Goal: Task Accomplishment & Management: Manage account settings

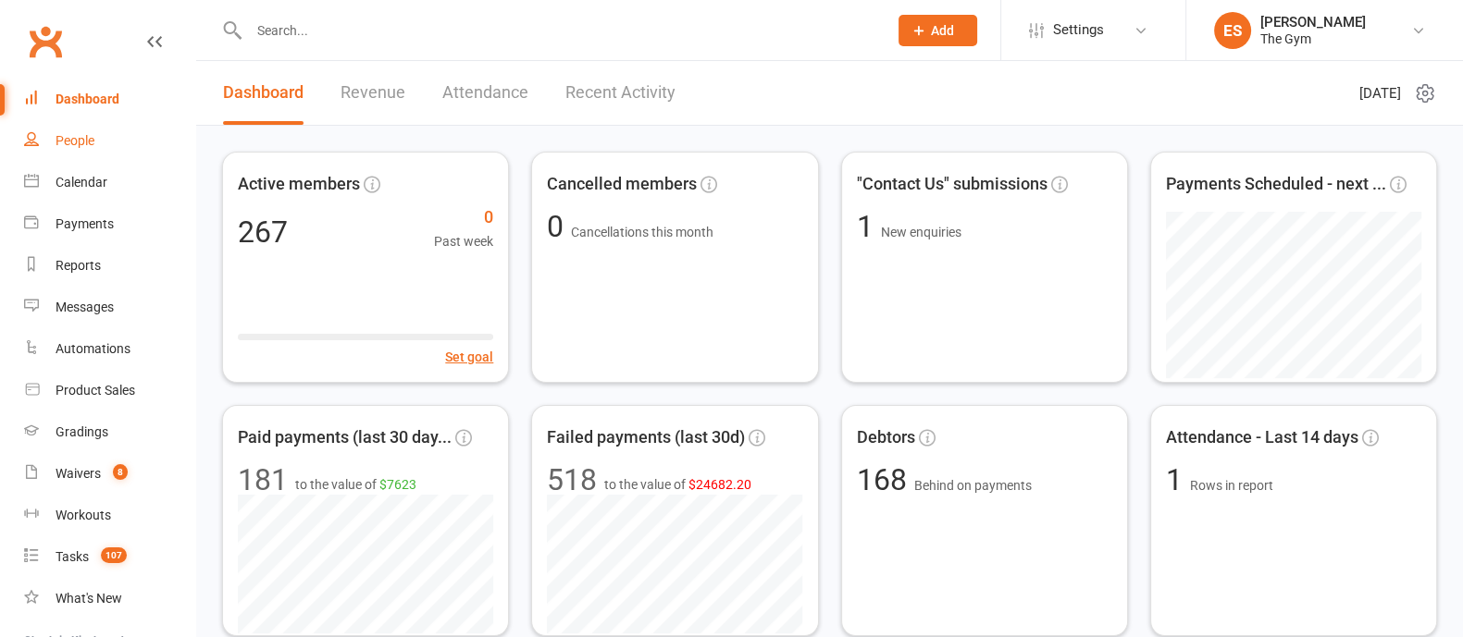
click at [80, 141] on div "People" at bounding box center [75, 140] width 39 height 15
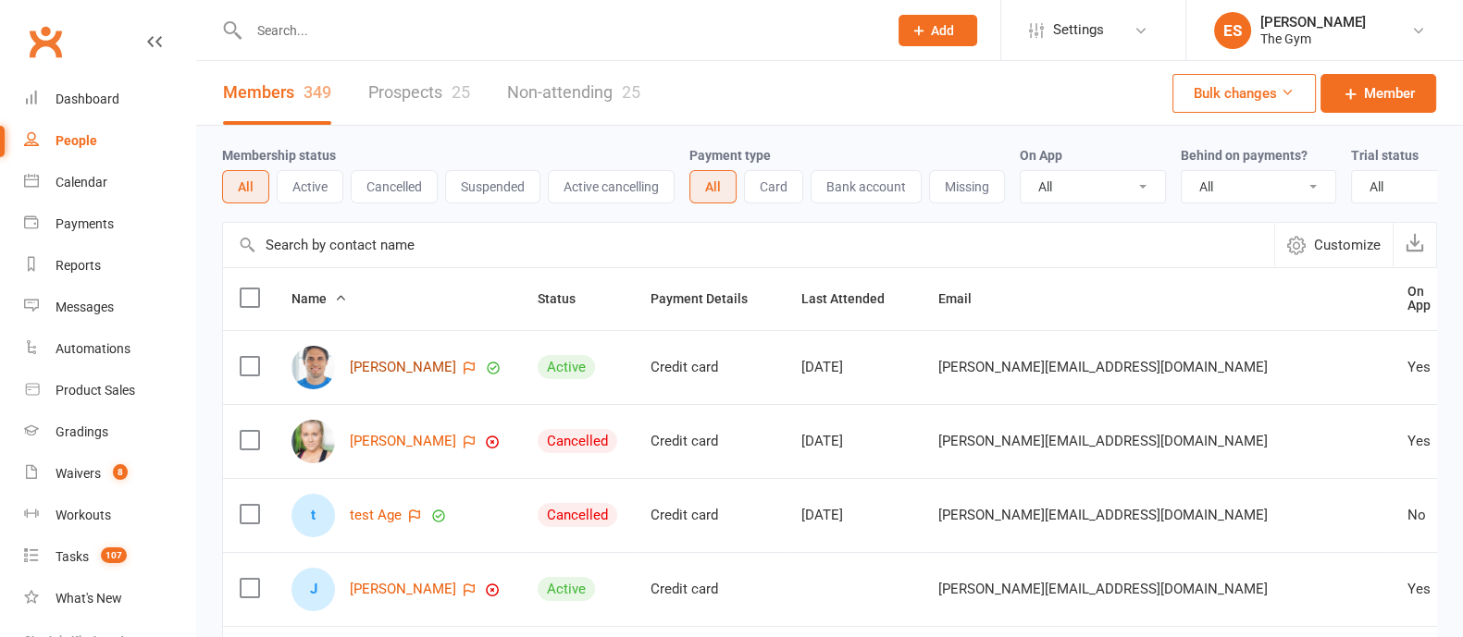
click at [388, 376] on link "[PERSON_NAME]" at bounding box center [403, 368] width 106 height 16
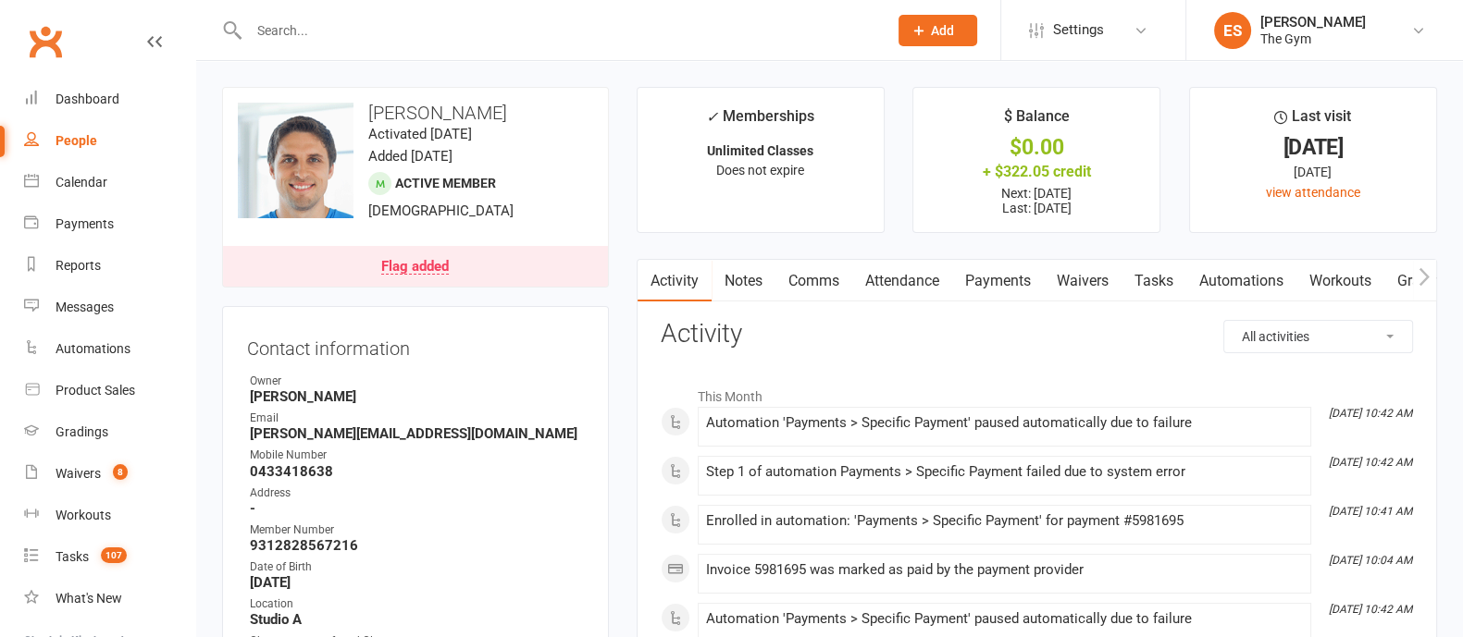
click at [1007, 283] on link "Payments" at bounding box center [998, 281] width 92 height 43
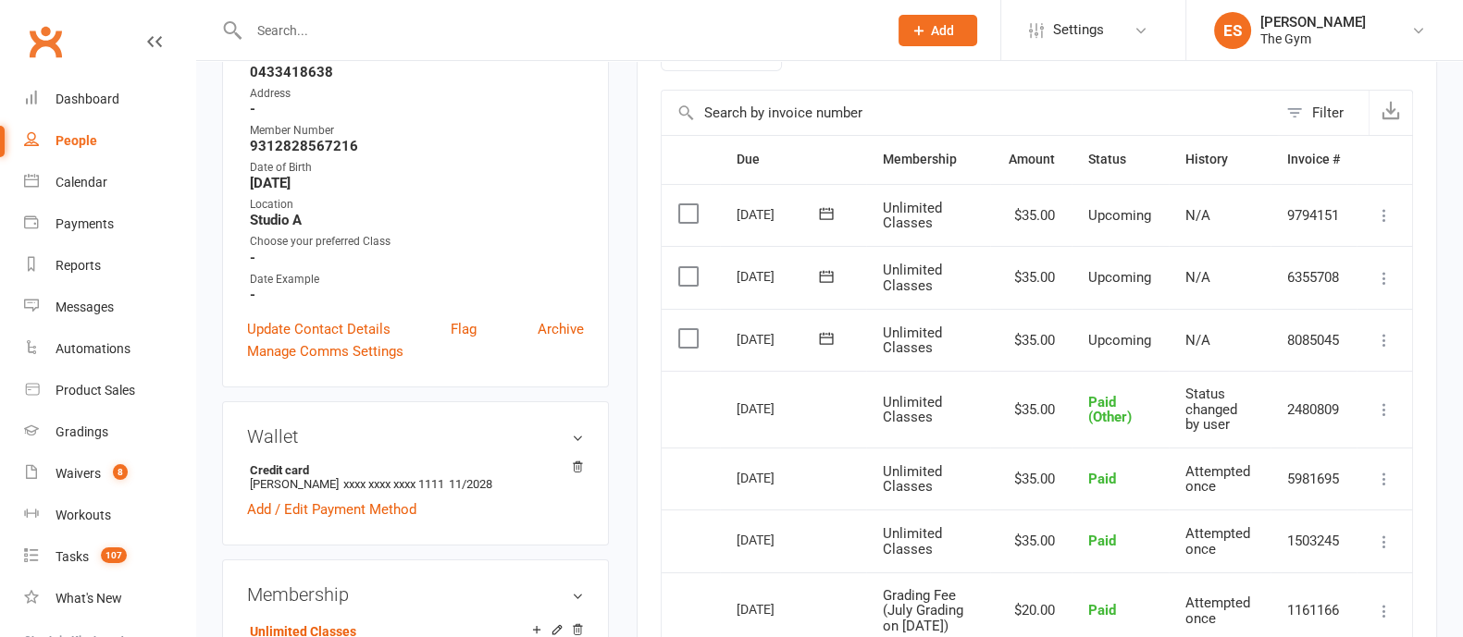
scroll to position [347, 0]
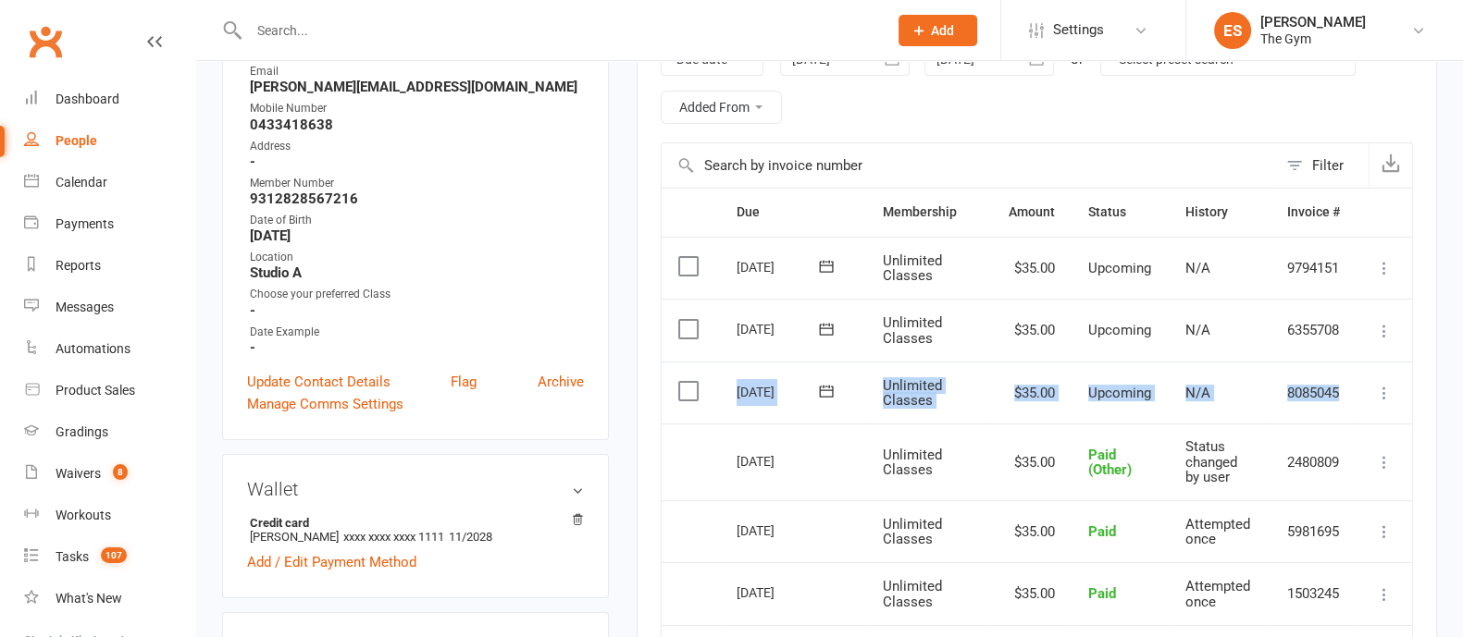
drag, startPoint x: 728, startPoint y: 391, endPoint x: 1384, endPoint y: 389, distance: 656.0
click at [1384, 389] on tr "Select this [DATE] [PERSON_NAME] Unlimited Classes $35.00 Upcoming N/A 8085045 …" at bounding box center [1037, 393] width 750 height 63
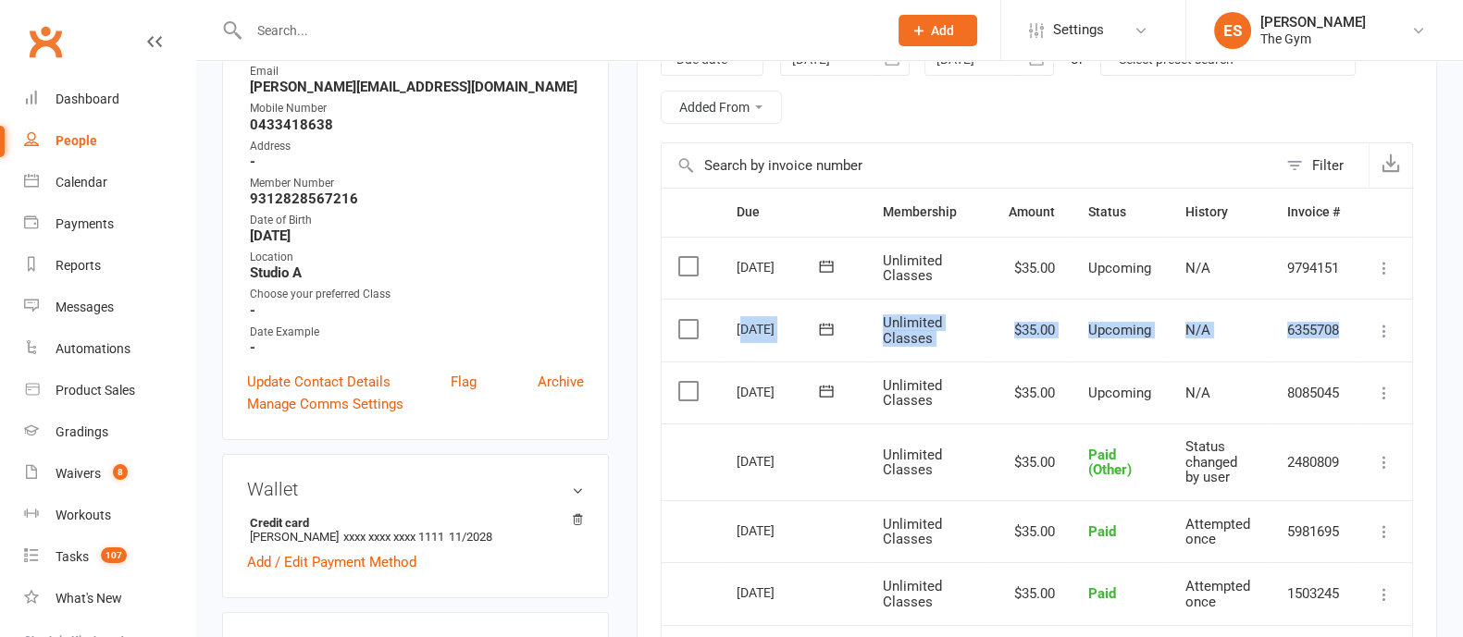
drag, startPoint x: 753, startPoint y: 330, endPoint x: 1376, endPoint y: 326, distance: 622.7
click at [1376, 326] on tr "Select this [DATE] [PERSON_NAME] Unlimited Classes $35.00 Upcoming N/A 6355708 …" at bounding box center [1037, 330] width 750 height 63
click at [752, 388] on div "[DATE]" at bounding box center [778, 391] width 85 height 29
drag, startPoint x: 764, startPoint y: 462, endPoint x: 805, endPoint y: 462, distance: 40.7
click at [805, 462] on div "[DATE]" at bounding box center [778, 461] width 85 height 29
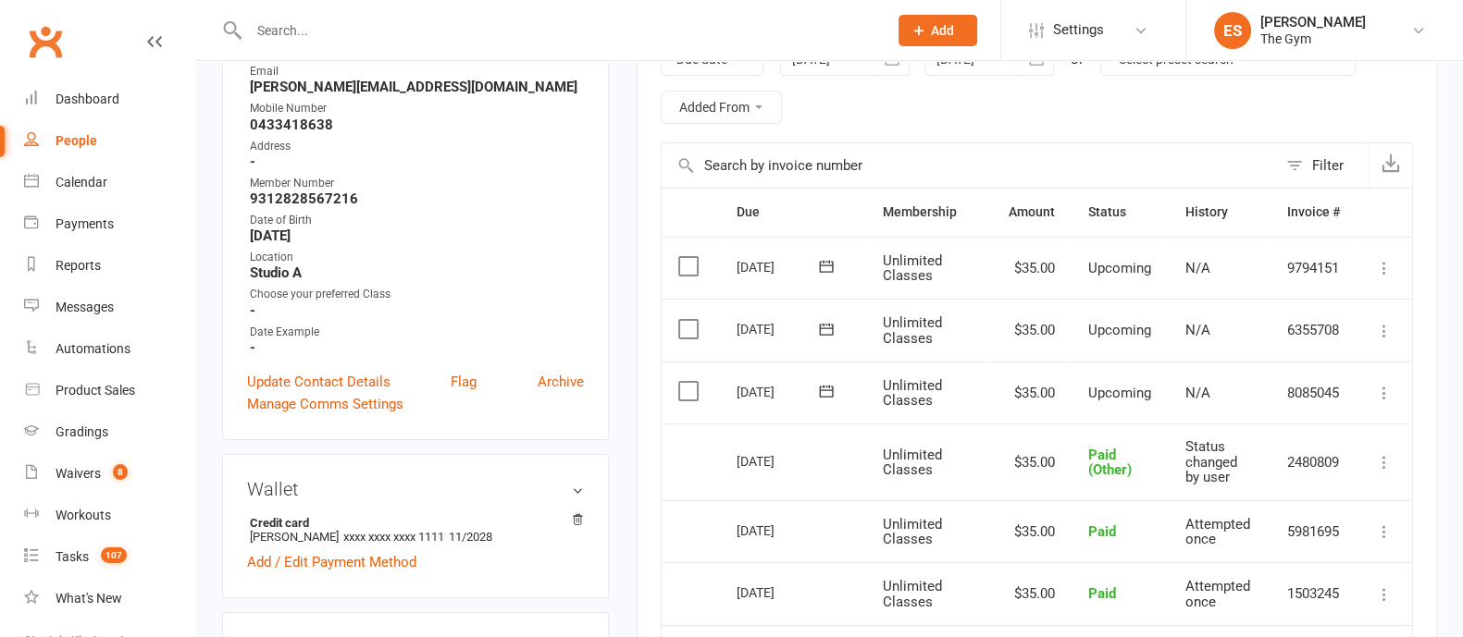
click at [915, 390] on span "Unlimited Classes" at bounding box center [912, 393] width 59 height 32
drag, startPoint x: 1141, startPoint y: 467, endPoint x: 1072, endPoint y: 455, distance: 69.5
click at [1072, 455] on td "Paid (Other)" at bounding box center [1119, 462] width 97 height 77
click at [1385, 392] on icon at bounding box center [1384, 393] width 19 height 19
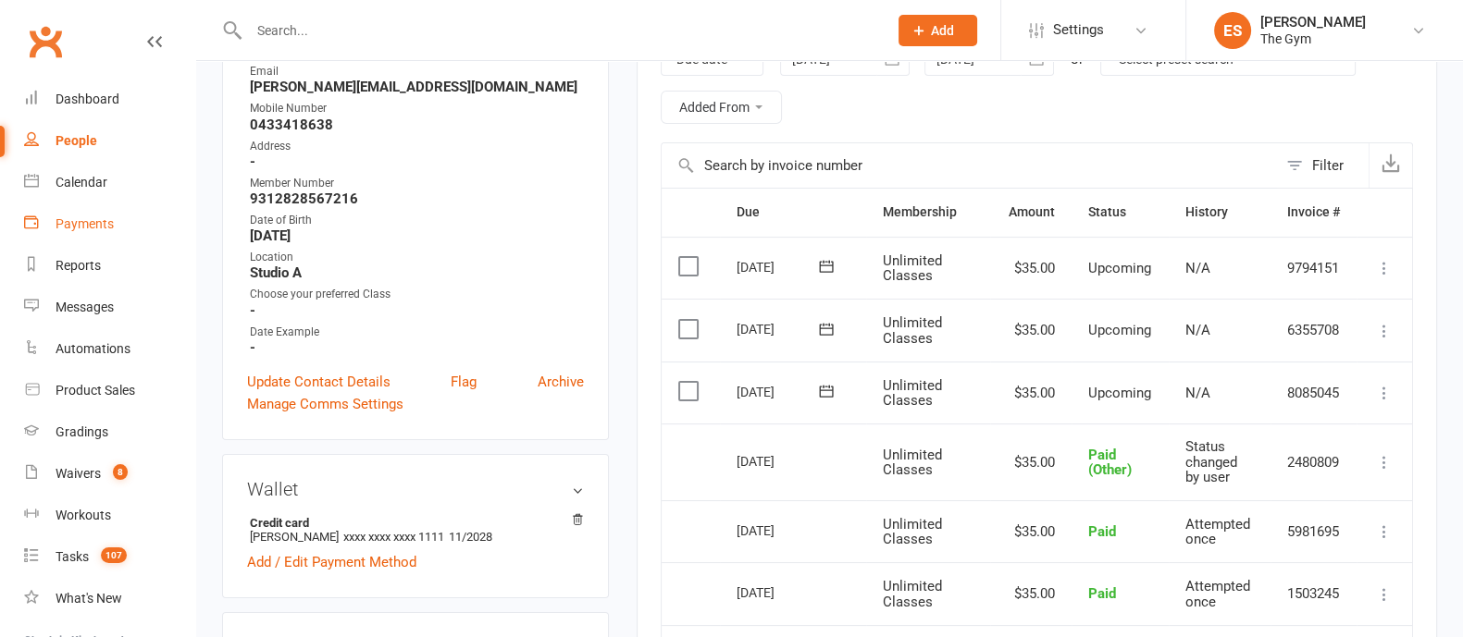
click at [73, 225] on div "Payments" at bounding box center [85, 223] width 58 height 15
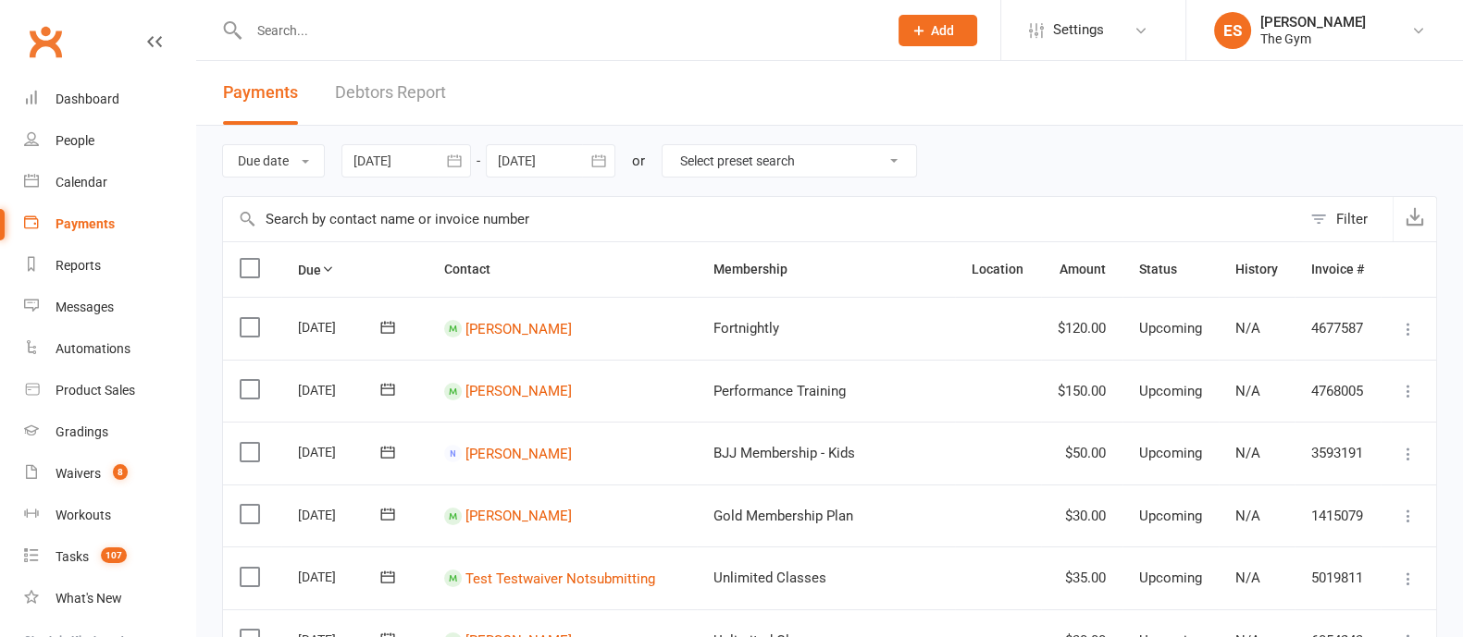
click at [452, 159] on icon "button" at bounding box center [454, 161] width 19 height 19
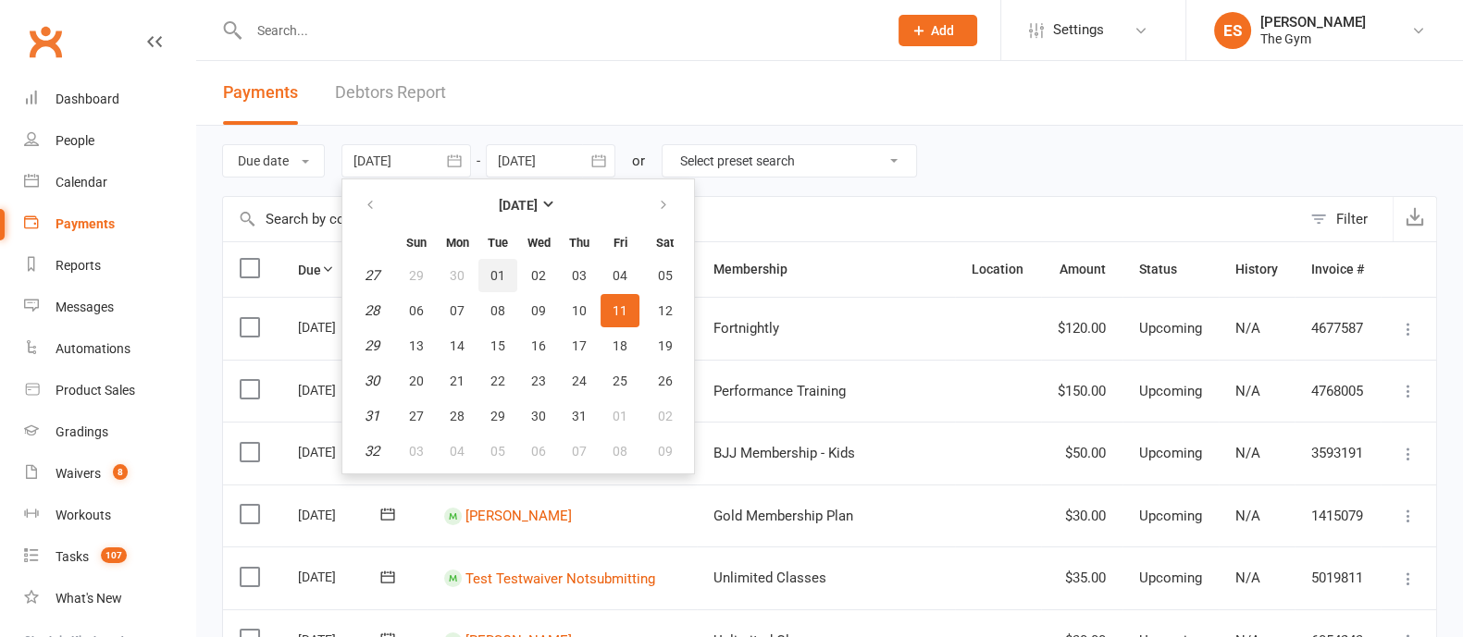
click at [495, 278] on span "01" at bounding box center [497, 275] width 15 height 15
type input "[DATE]"
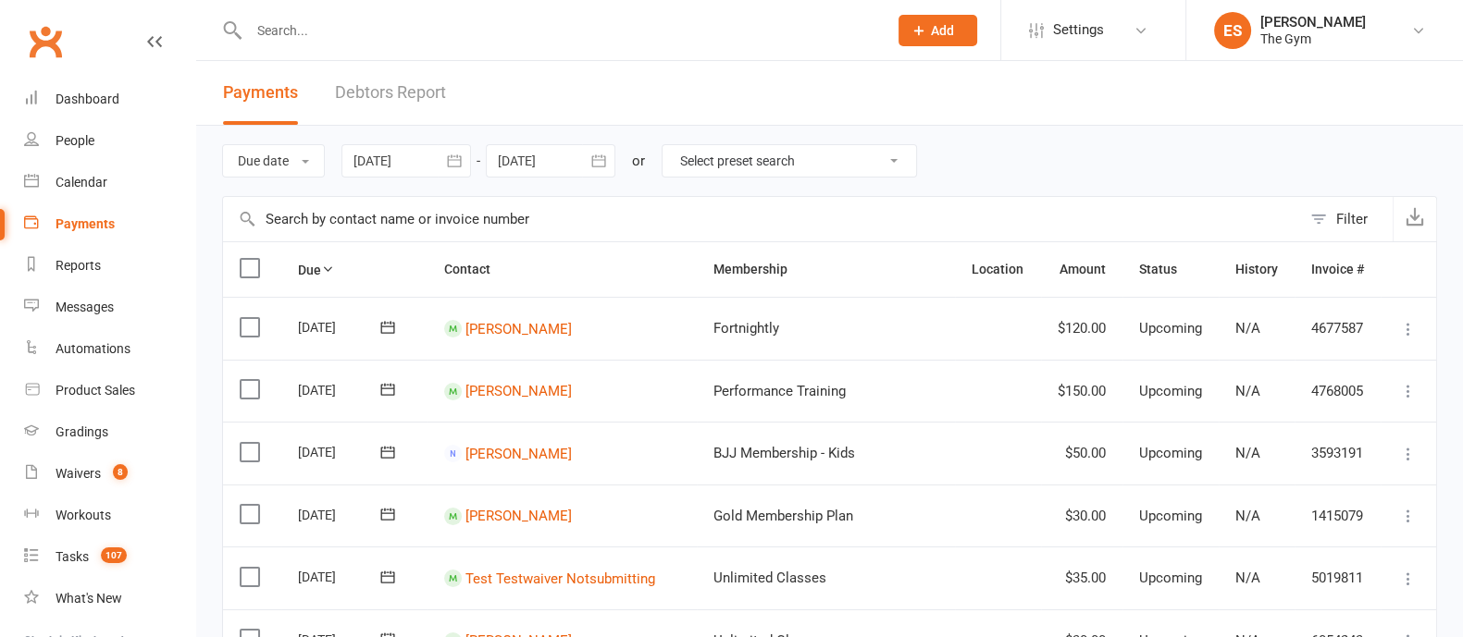
click at [577, 155] on div at bounding box center [551, 160] width 130 height 33
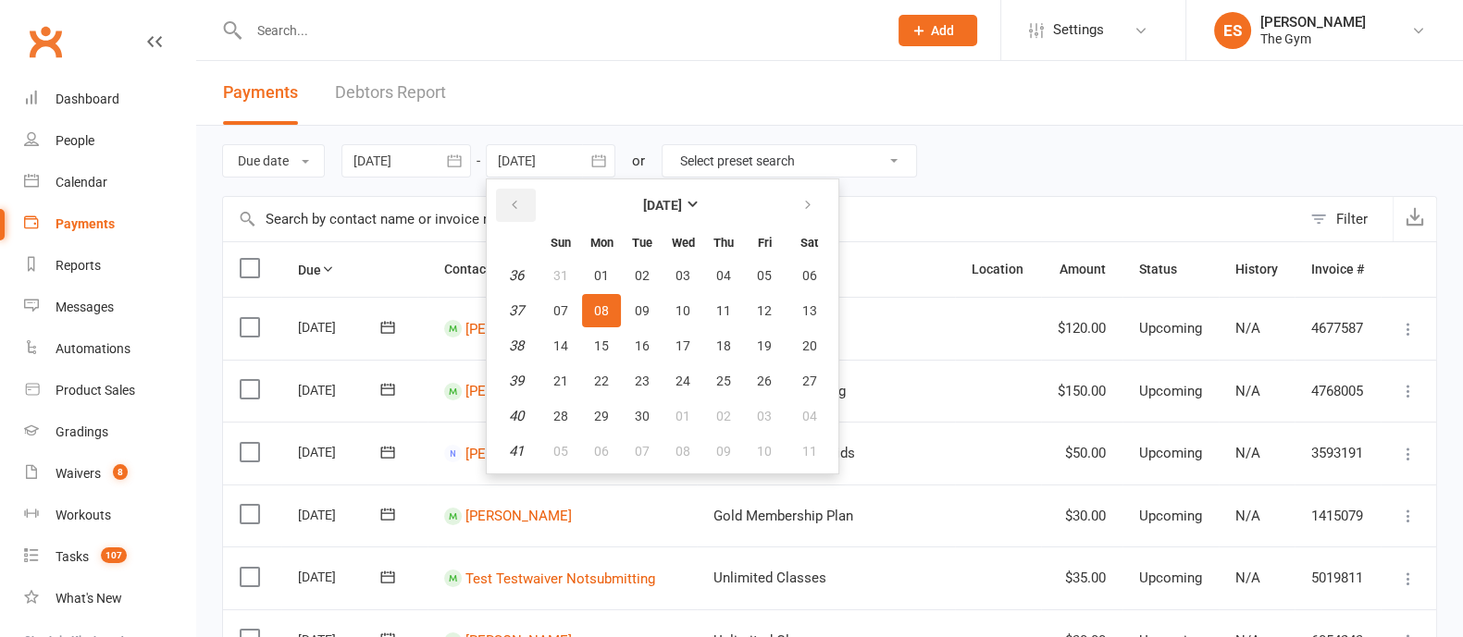
click at [512, 210] on icon "button" at bounding box center [514, 205] width 13 height 15
click at [524, 204] on button "button" at bounding box center [516, 205] width 40 height 33
click at [645, 272] on span "01" at bounding box center [642, 275] width 15 height 15
type input "[DATE]"
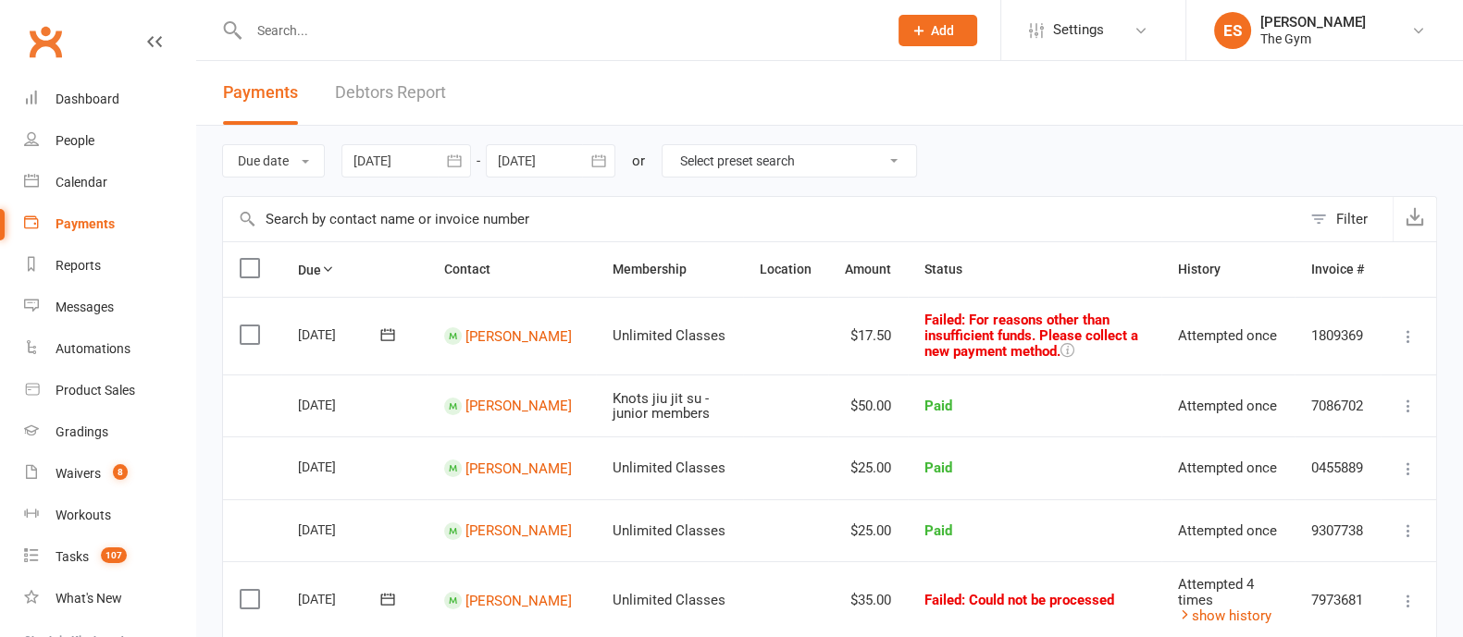
click at [402, 160] on div at bounding box center [406, 160] width 130 height 33
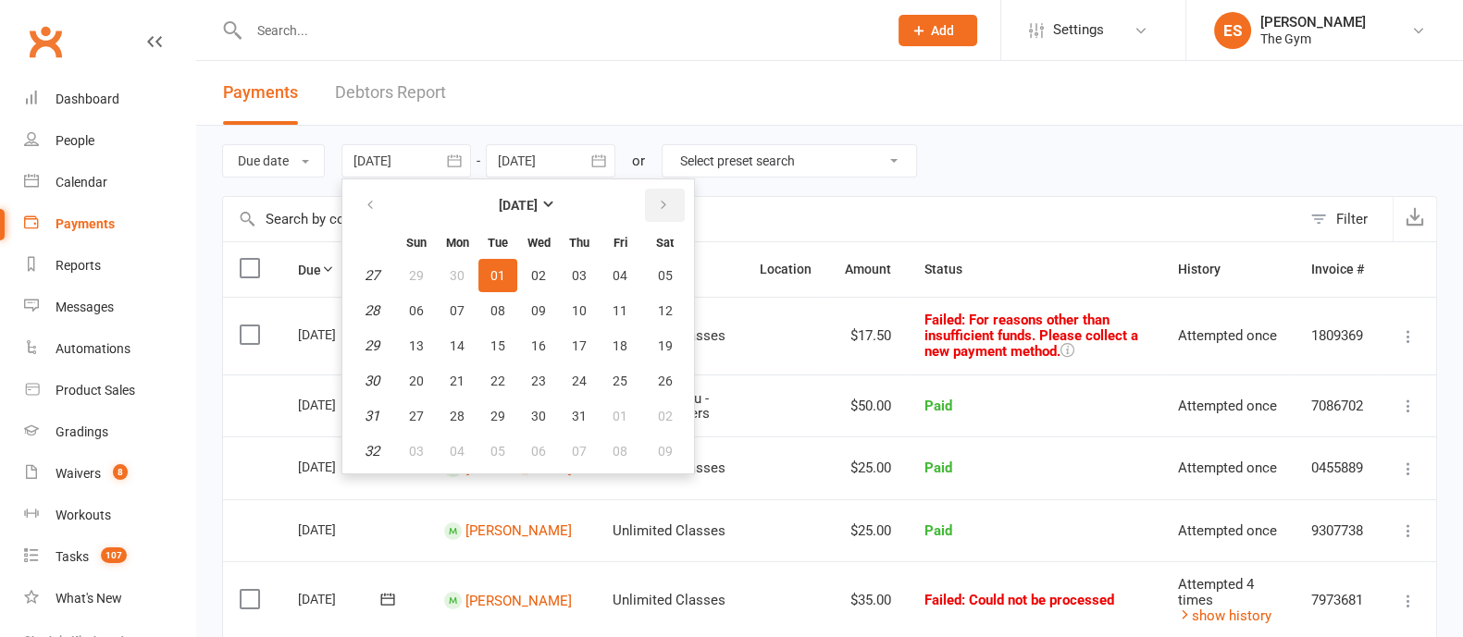
click at [671, 204] on button "button" at bounding box center [665, 205] width 40 height 33
click at [503, 342] on span "12" at bounding box center [497, 346] width 15 height 15
type input "[DATE]"
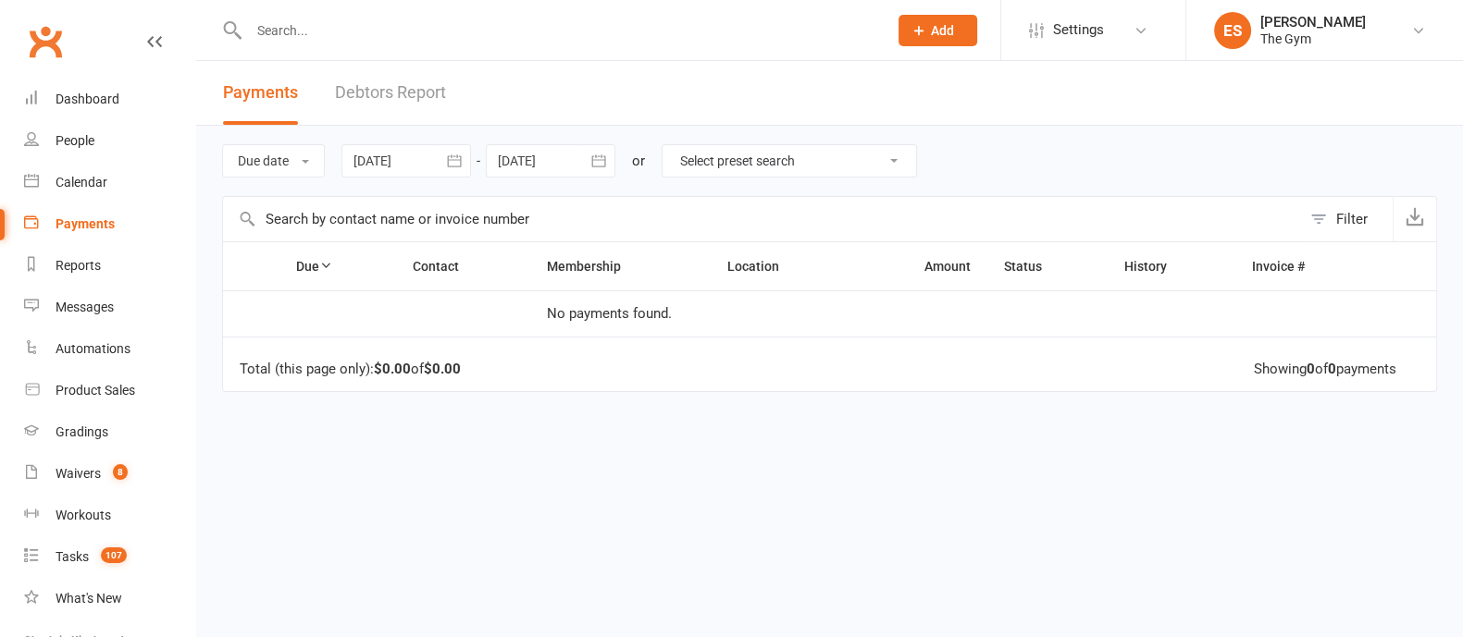
click at [590, 163] on icon "button" at bounding box center [598, 161] width 19 height 19
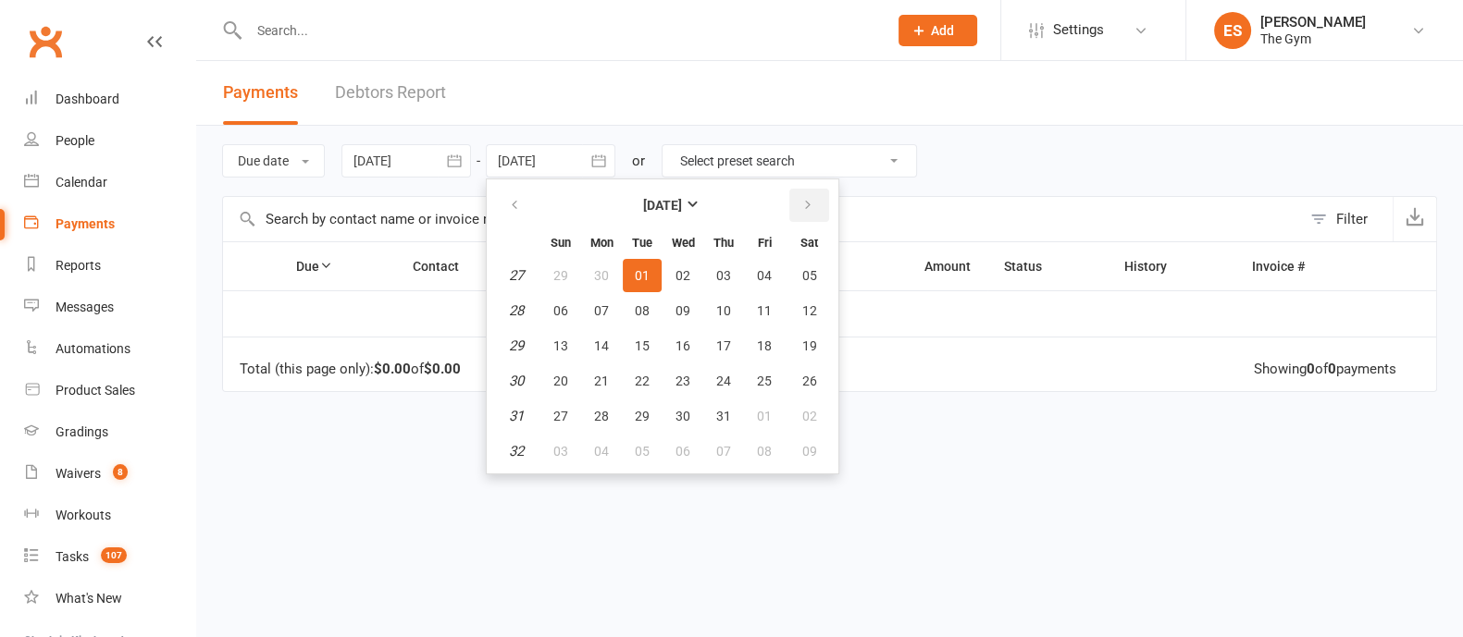
click at [805, 207] on icon "button" at bounding box center [807, 205] width 13 height 15
click at [637, 350] on span "12" at bounding box center [642, 346] width 15 height 15
type input "[DATE]"
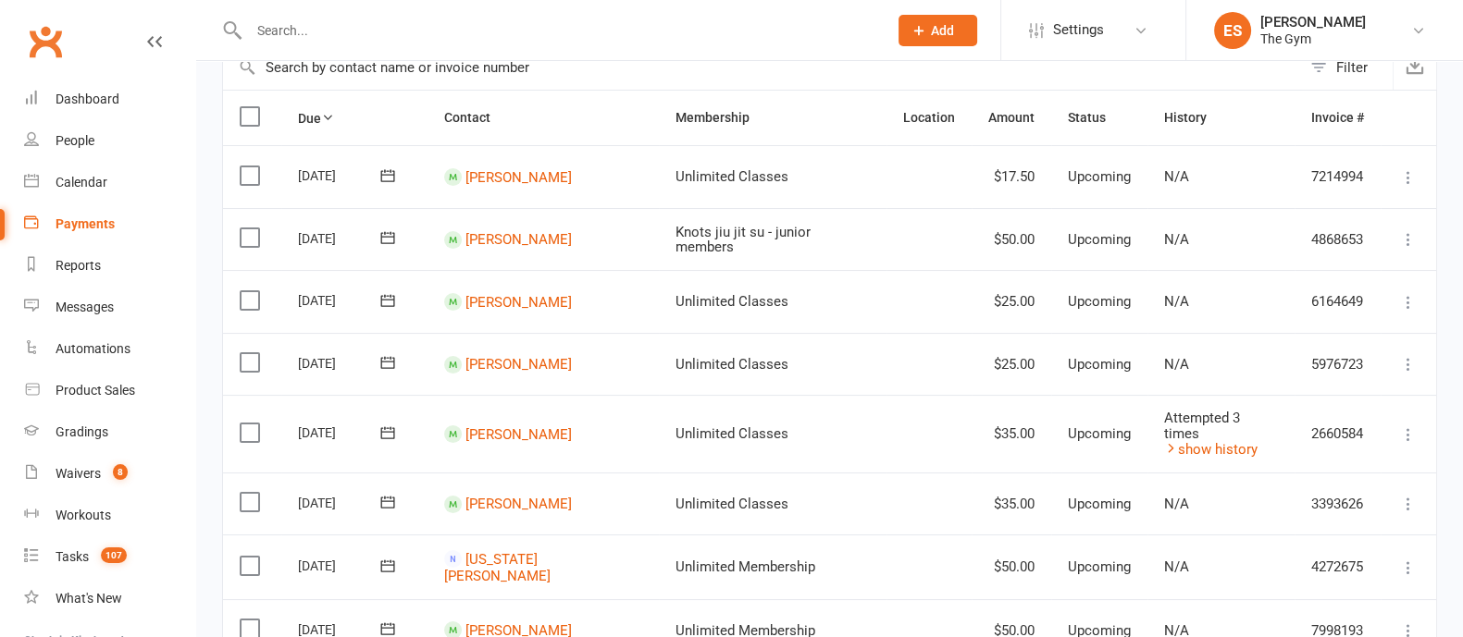
scroll to position [115, 0]
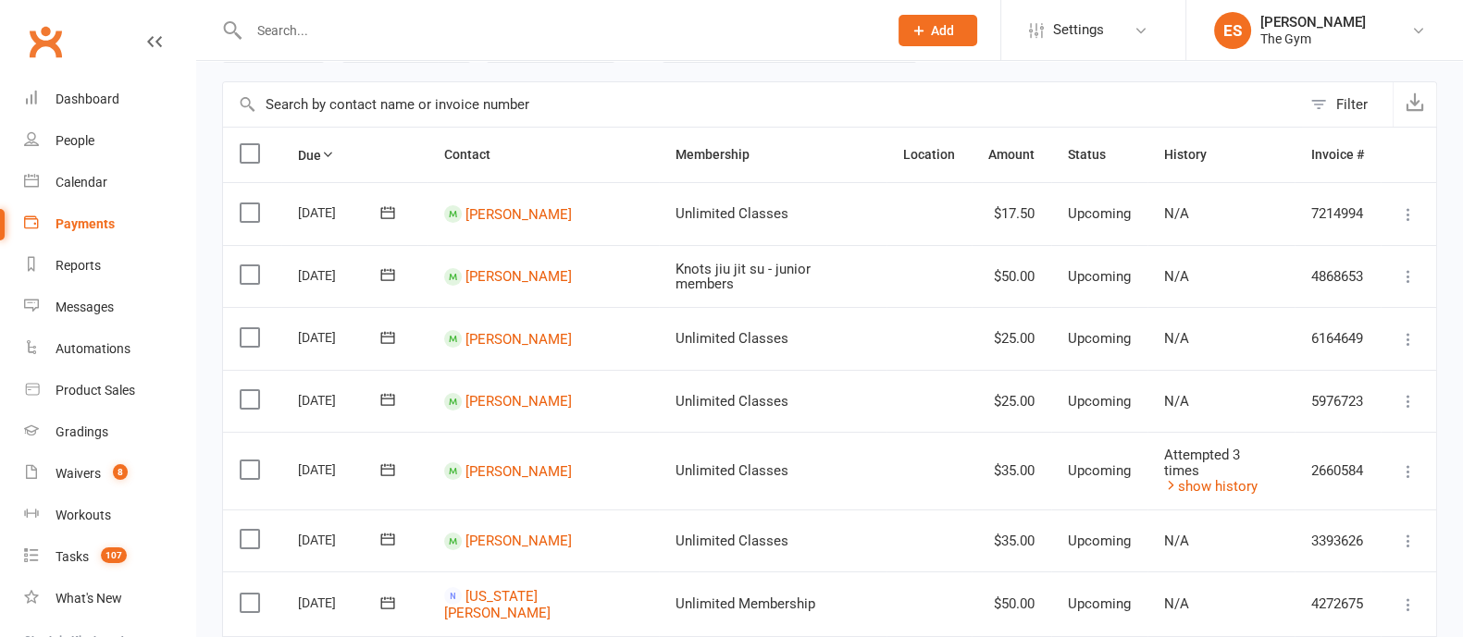
click at [250, 210] on label at bounding box center [252, 213] width 25 height 19
click at [250, 204] on input "checkbox" at bounding box center [246, 204] width 12 height 0
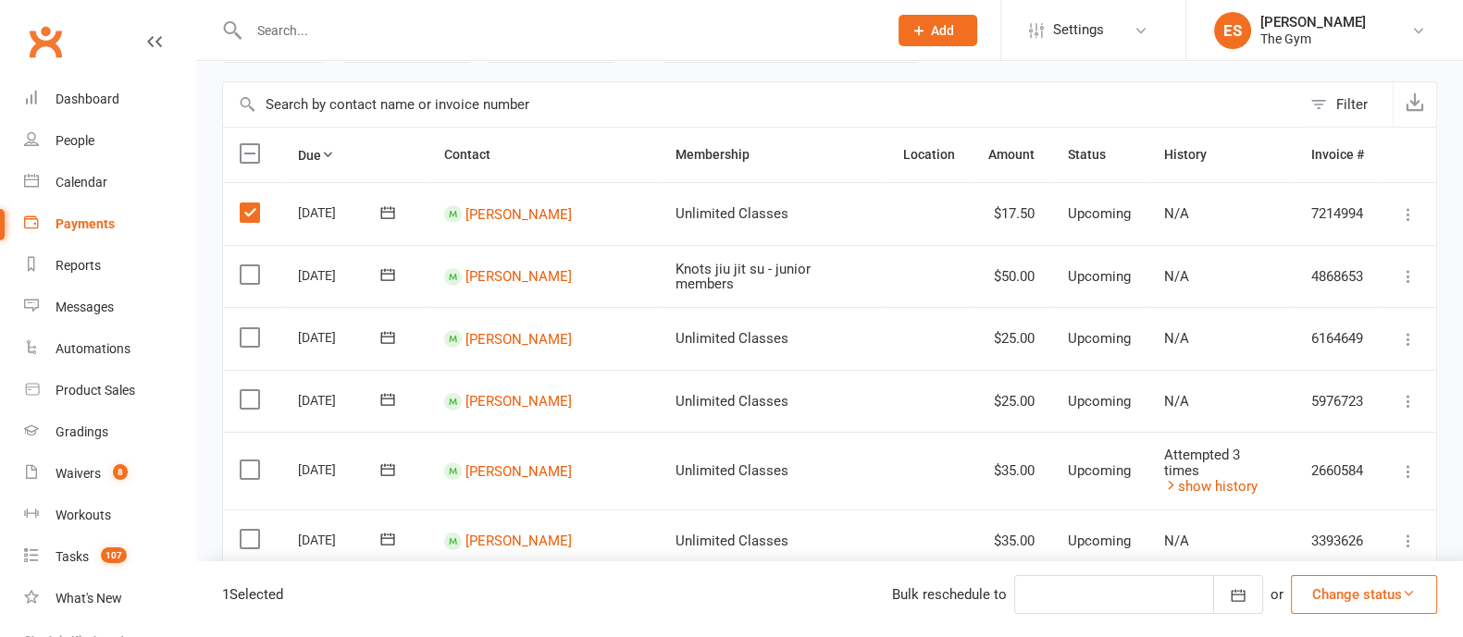
click at [250, 339] on label at bounding box center [252, 337] width 25 height 19
click at [250, 328] on input "checkbox" at bounding box center [246, 328] width 12 height 0
click at [245, 464] on label at bounding box center [252, 470] width 25 height 19
click at [245, 461] on input "checkbox" at bounding box center [246, 461] width 12 height 0
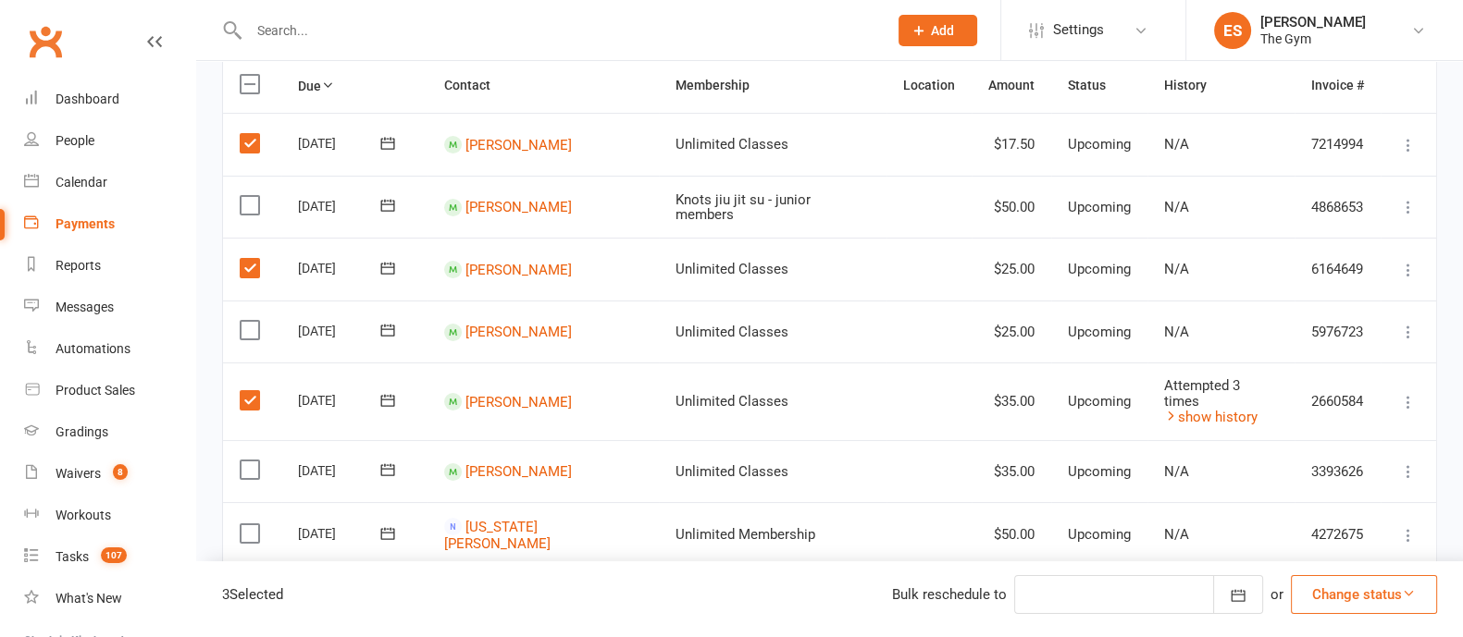
scroll to position [230, 0]
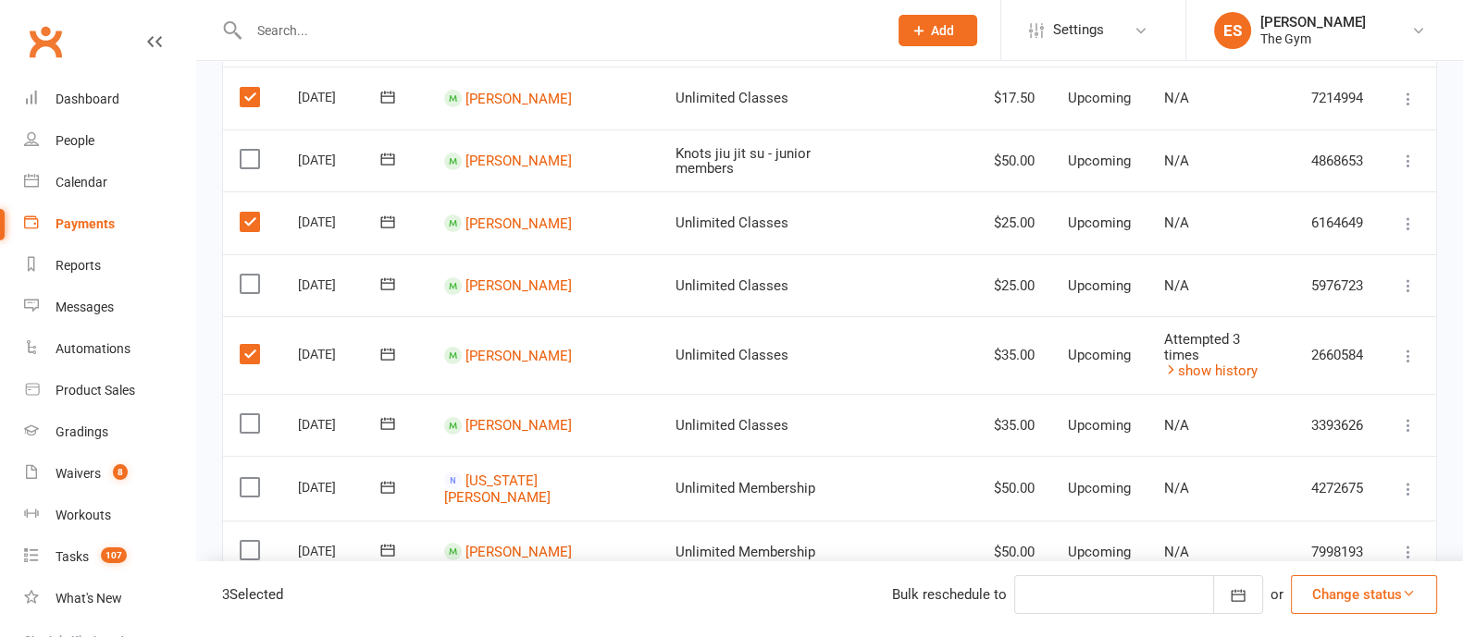
click at [240, 414] on label at bounding box center [252, 423] width 25 height 19
click at [240, 414] on input "checkbox" at bounding box center [246, 414] width 12 height 0
click at [246, 478] on label at bounding box center [252, 487] width 25 height 19
click at [246, 478] on input "checkbox" at bounding box center [246, 478] width 12 height 0
click at [1402, 599] on icon "button" at bounding box center [1409, 594] width 14 height 14
